Goal: Navigation & Orientation: Find specific page/section

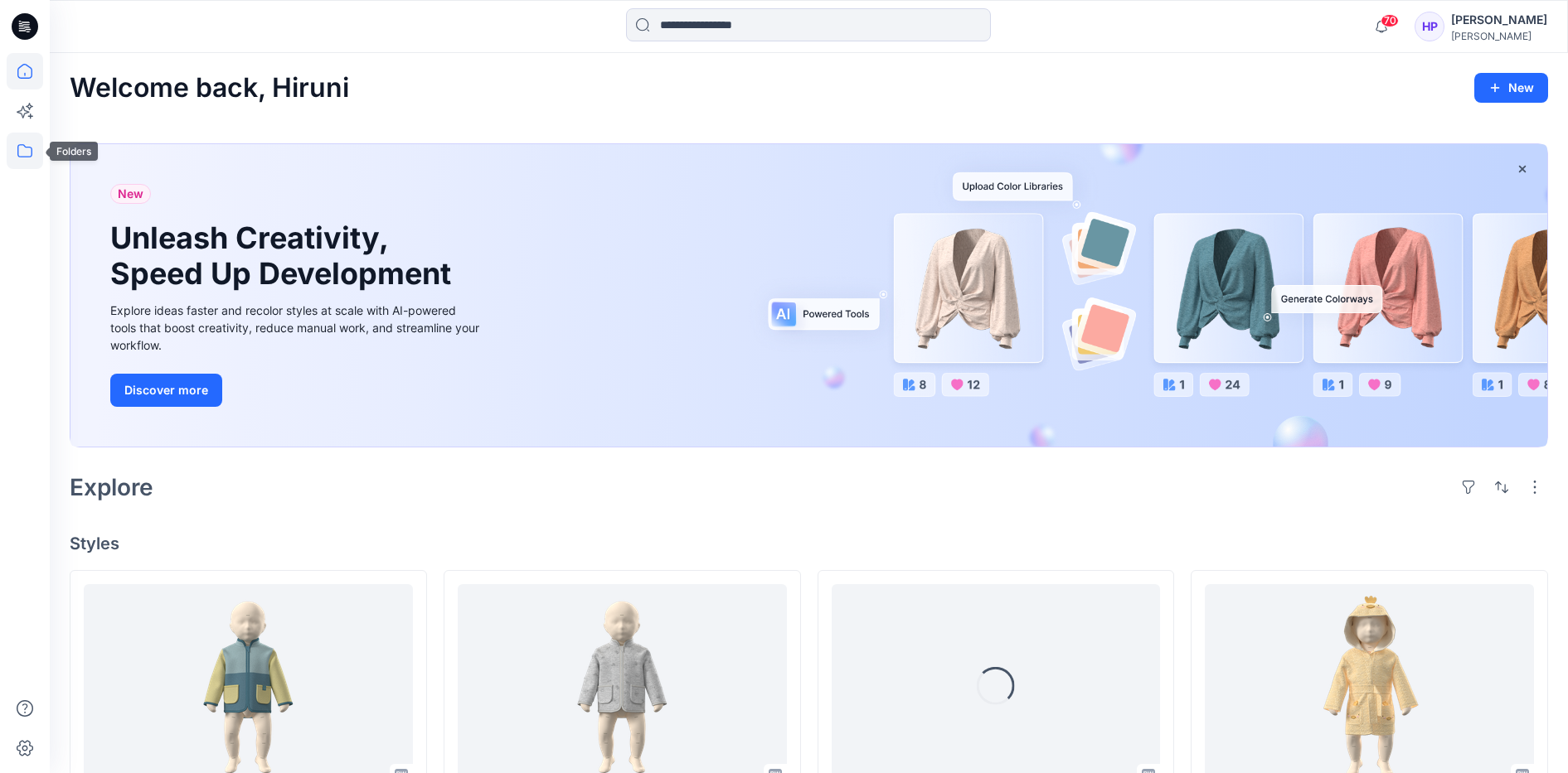
click at [25, 153] on icon at bounding box center [25, 151] width 36 height 36
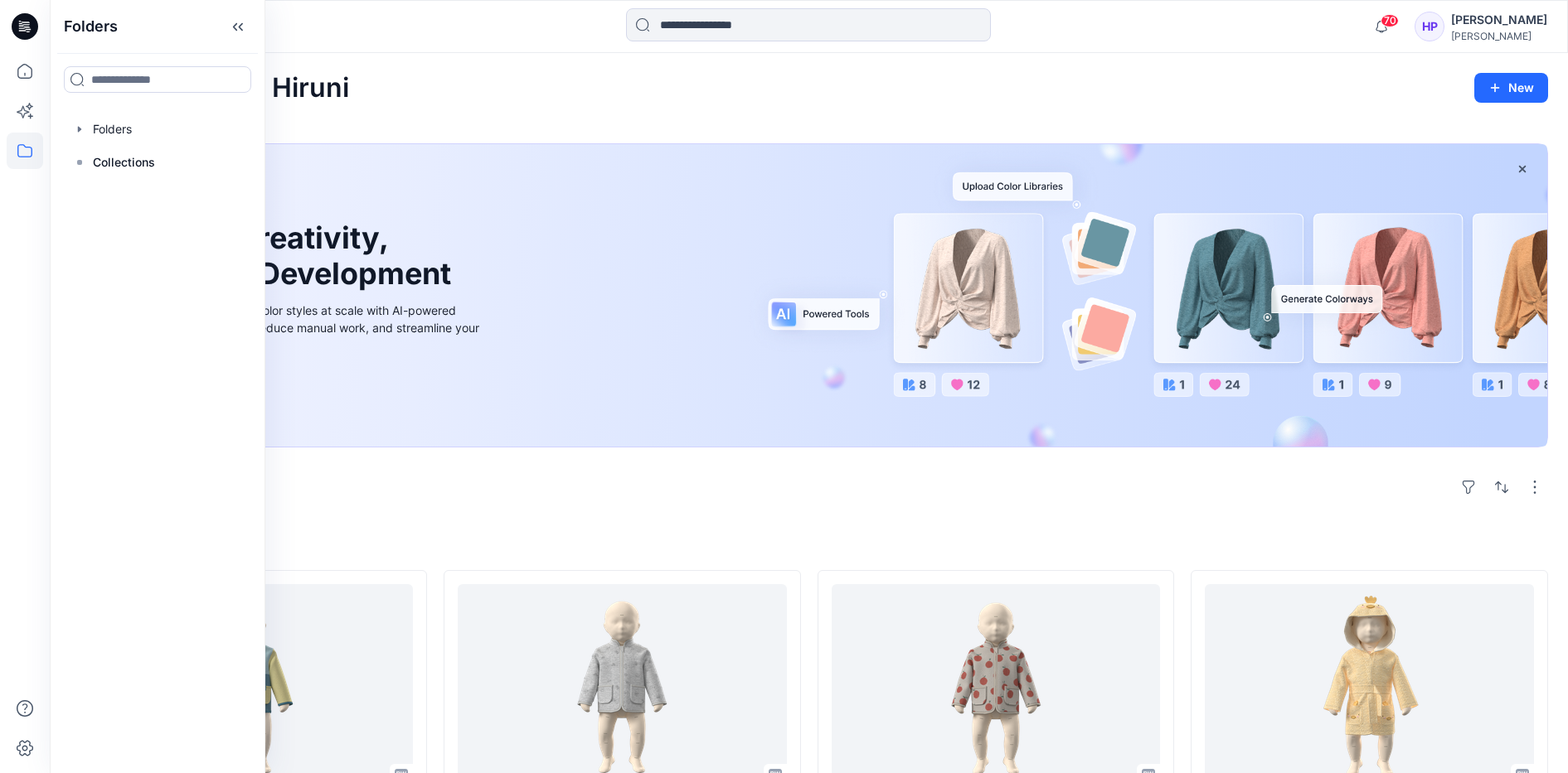
click at [104, 183] on div "Folders Folders Collections" at bounding box center [157, 386] width 215 height 773
click at [114, 162] on p "Collections" at bounding box center [123, 162] width 62 height 20
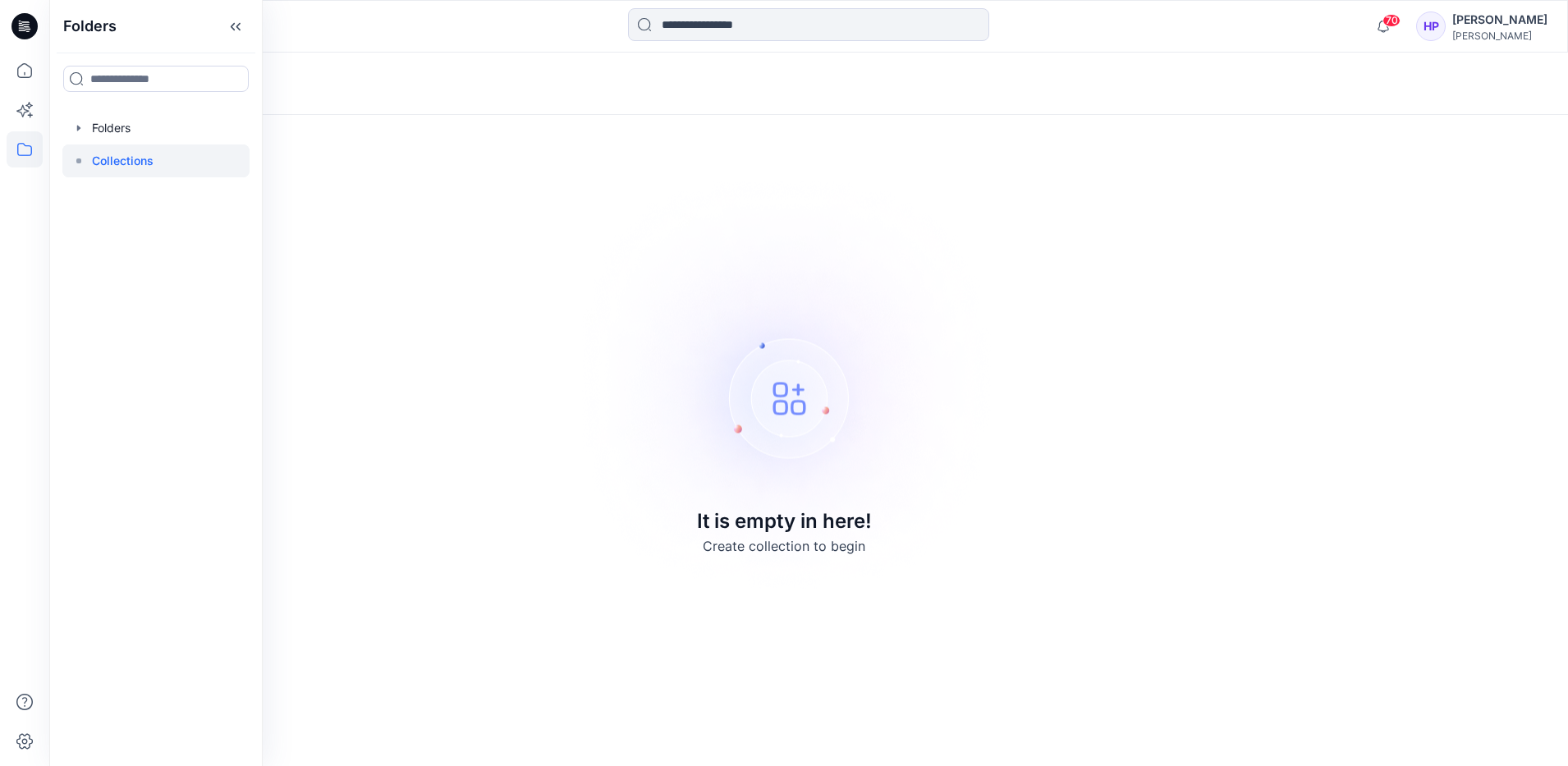
click at [94, 158] on p "Collections" at bounding box center [122, 161] width 62 height 20
click at [90, 128] on div at bounding box center [156, 128] width 187 height 33
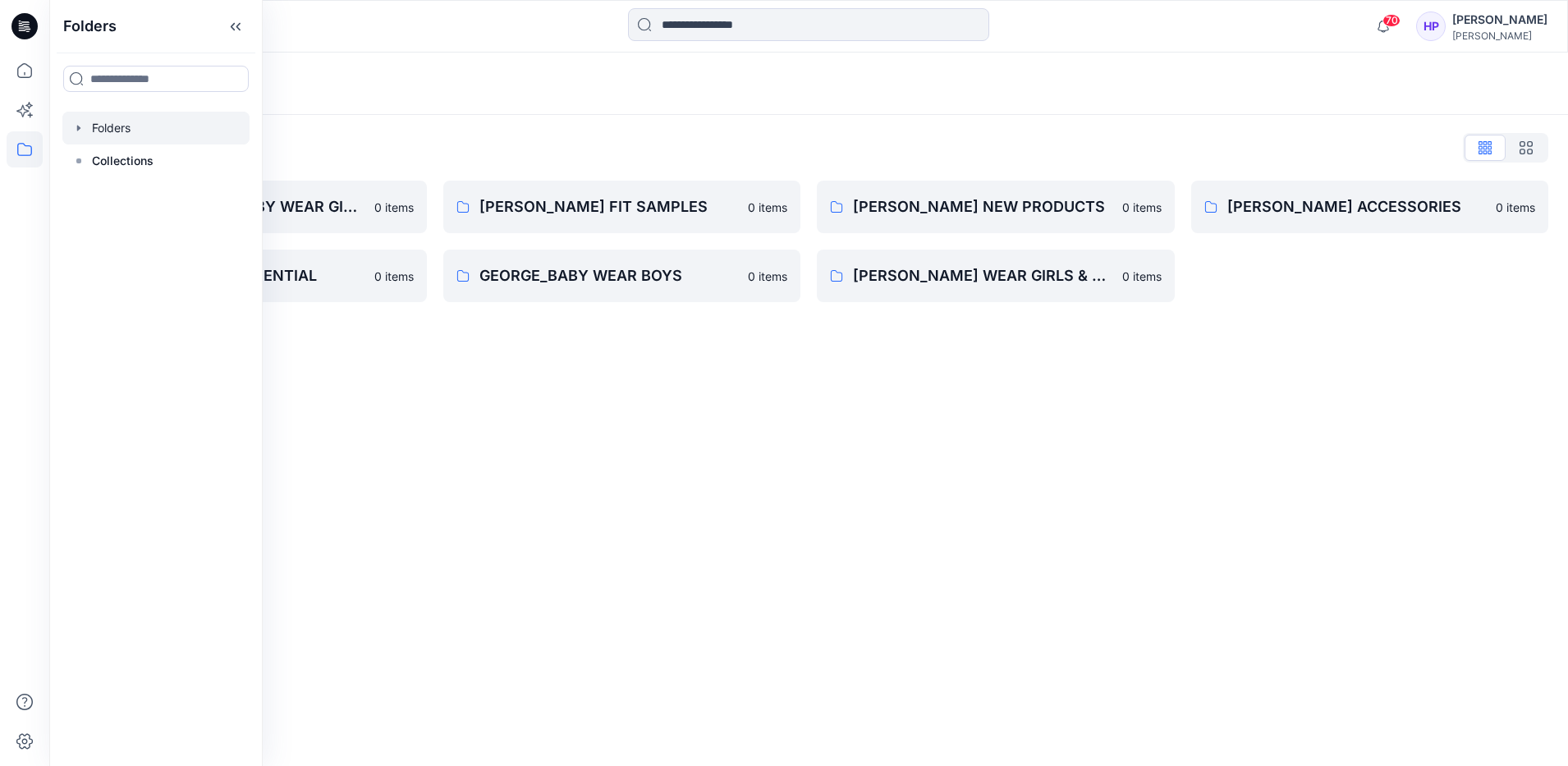
click at [453, 380] on div "Folders Folders List [PERSON_NAME] BABY WEAR GIRLS & UNISEX CONSTRCTION CHANGE …" at bounding box center [809, 409] width 1519 height 714
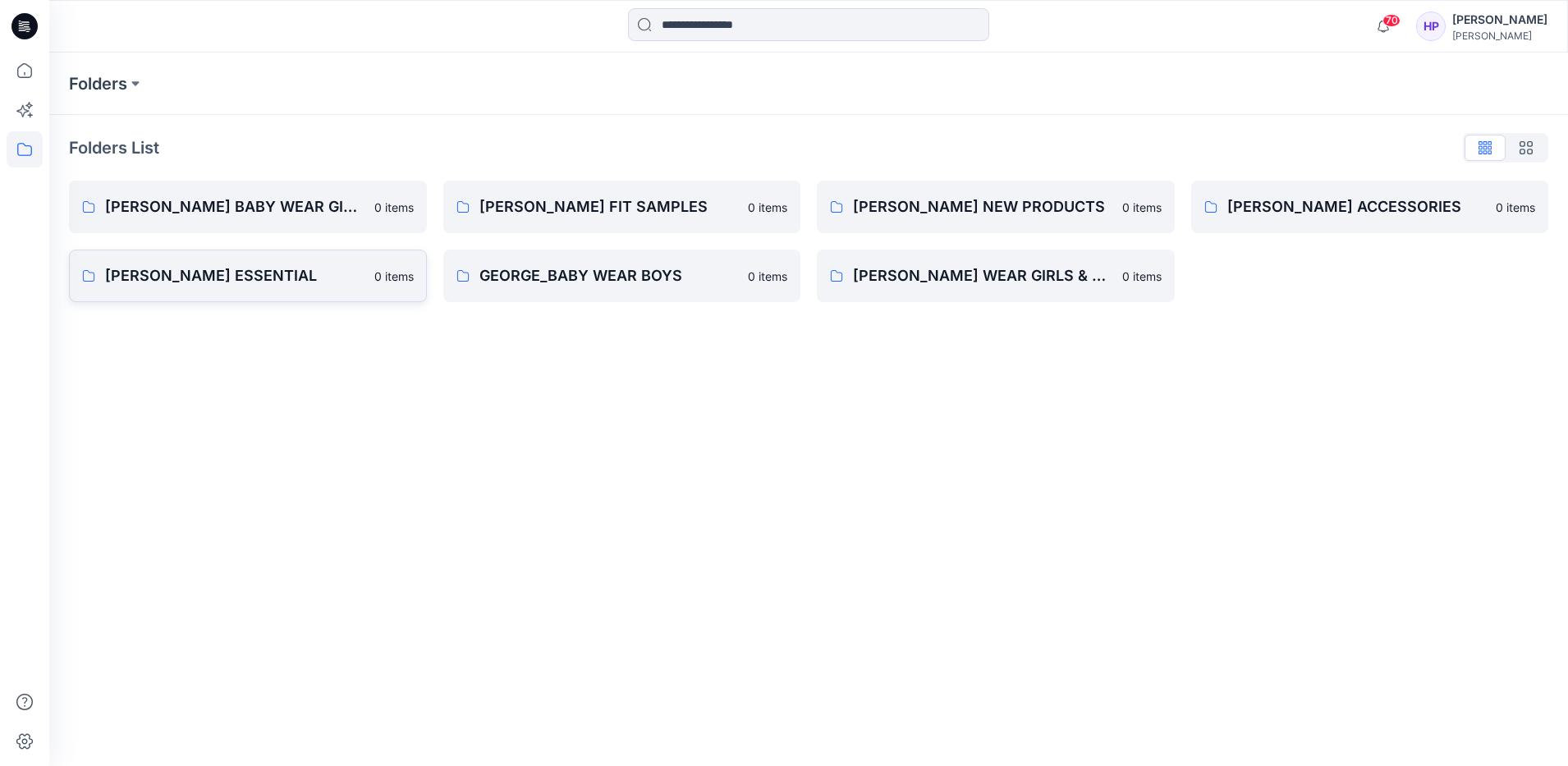
click at [277, 279] on p "[PERSON_NAME] ESSENTIAL" at bounding box center [235, 276] width 259 height 23
click at [350, 595] on div "Folders Folders List [PERSON_NAME] BABY WEAR GIRLS & UNISEX CONSTRCTION CHANGE …" at bounding box center [809, 409] width 1519 height 714
